Goal: Task Accomplishment & Management: Manage account settings

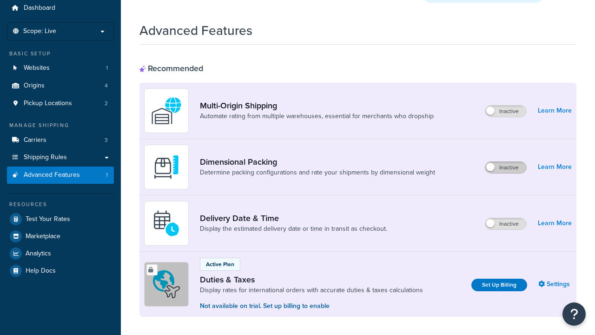
click at [506, 162] on label "Inactive" at bounding box center [506, 167] width 41 height 11
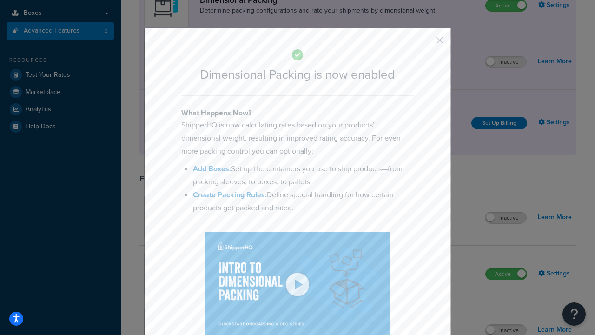
click at [426, 43] on button "button" at bounding box center [426, 43] width 2 height 2
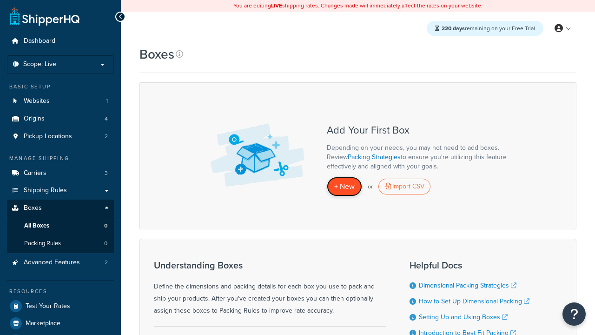
click at [345, 187] on span "+ New" at bounding box center [344, 186] width 20 height 11
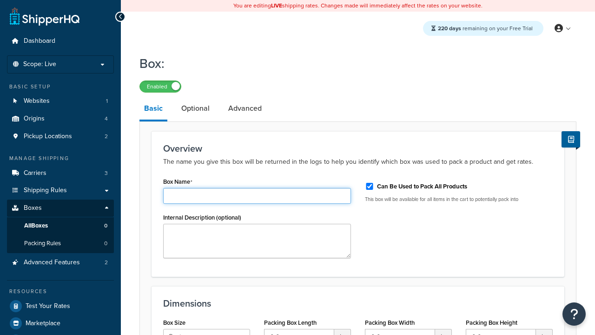
type input "Box1"
select select "usps_small"
type input "8.5"
type input "5"
type input "1.5"
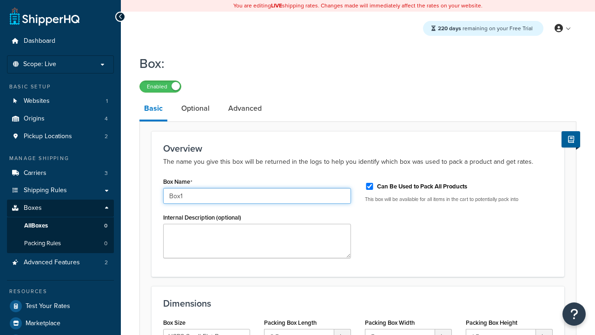
type input "Box1"
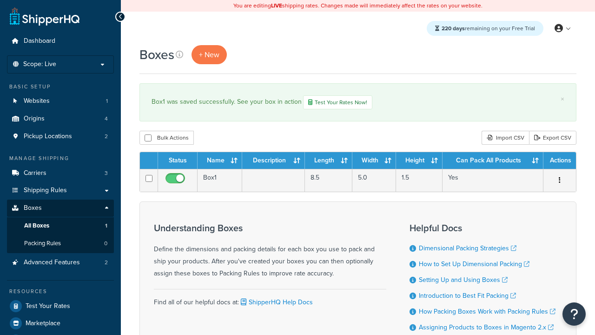
click at [178, 161] on th "Status" at bounding box center [178, 160] width 40 height 17
click at [220, 161] on th "Name" at bounding box center [220, 160] width 45 height 17
click at [274, 161] on th "Description" at bounding box center [273, 160] width 63 height 17
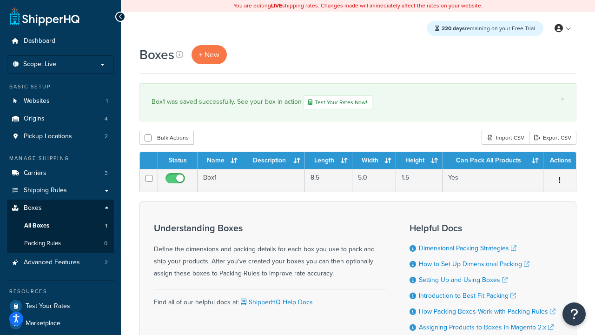
click at [274, 161] on th "Description" at bounding box center [273, 160] width 63 height 17
click at [329, 161] on th "Length" at bounding box center [328, 160] width 47 height 17
click at [374, 161] on th "Width" at bounding box center [375, 160] width 44 height 17
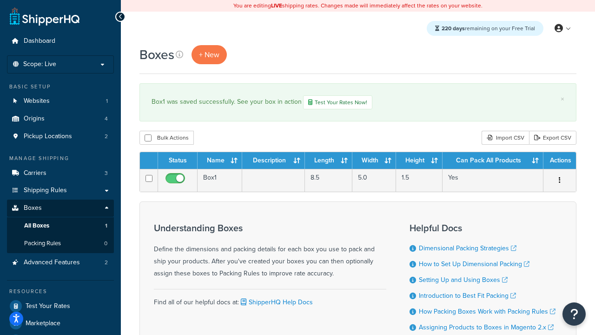
click at [420, 161] on th "Height" at bounding box center [419, 160] width 47 height 17
click at [493, 161] on th "Can Pack All Products" at bounding box center [493, 160] width 101 height 17
click at [560, 161] on th "Actions" at bounding box center [560, 160] width 33 height 17
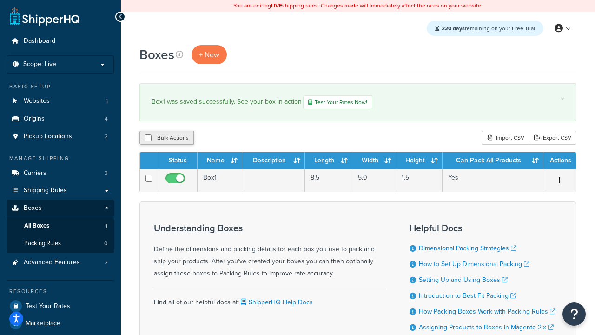
click at [560, 161] on th "Actions" at bounding box center [560, 160] width 33 height 17
click at [148, 139] on input "checkbox" at bounding box center [148, 137] width 7 height 7
checkbox input "true"
click at [250, 139] on button "Delete" at bounding box center [248, 138] width 32 height 14
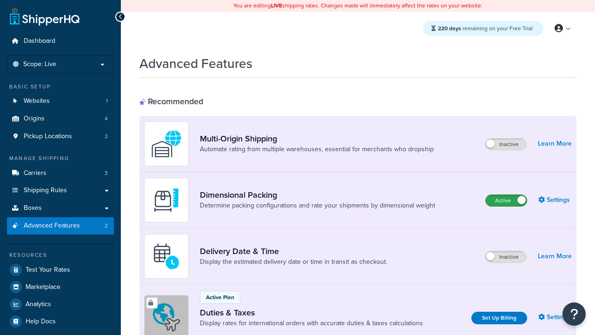
click at [507, 200] on label "Active" at bounding box center [506, 200] width 41 height 11
